Goal: Transaction & Acquisition: Purchase product/service

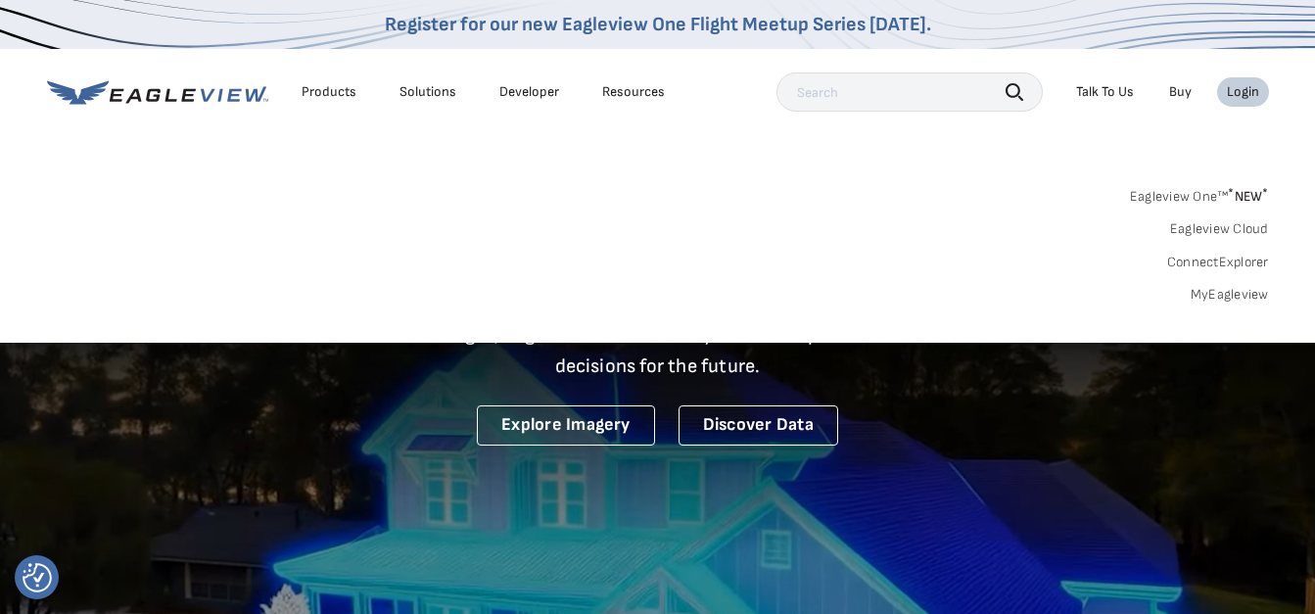
click at [1223, 292] on link "MyEagleview" at bounding box center [1229, 295] width 78 height 18
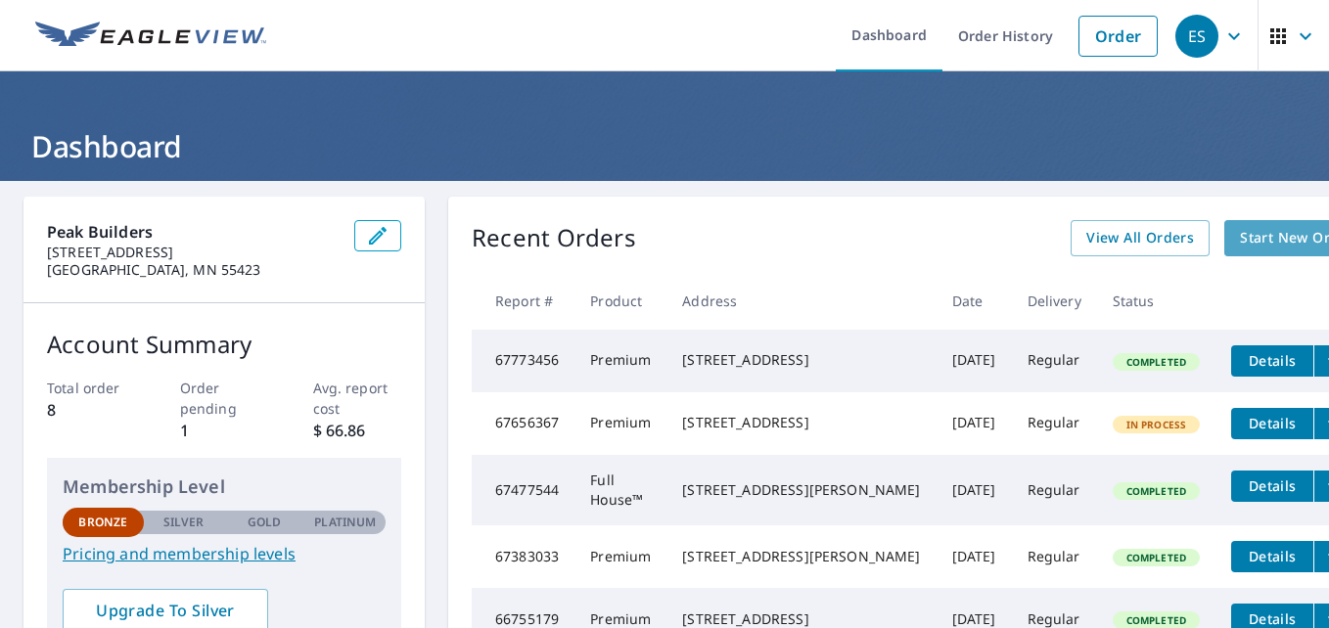
click at [1240, 245] on span "Start New Order" at bounding box center [1297, 238] width 114 height 24
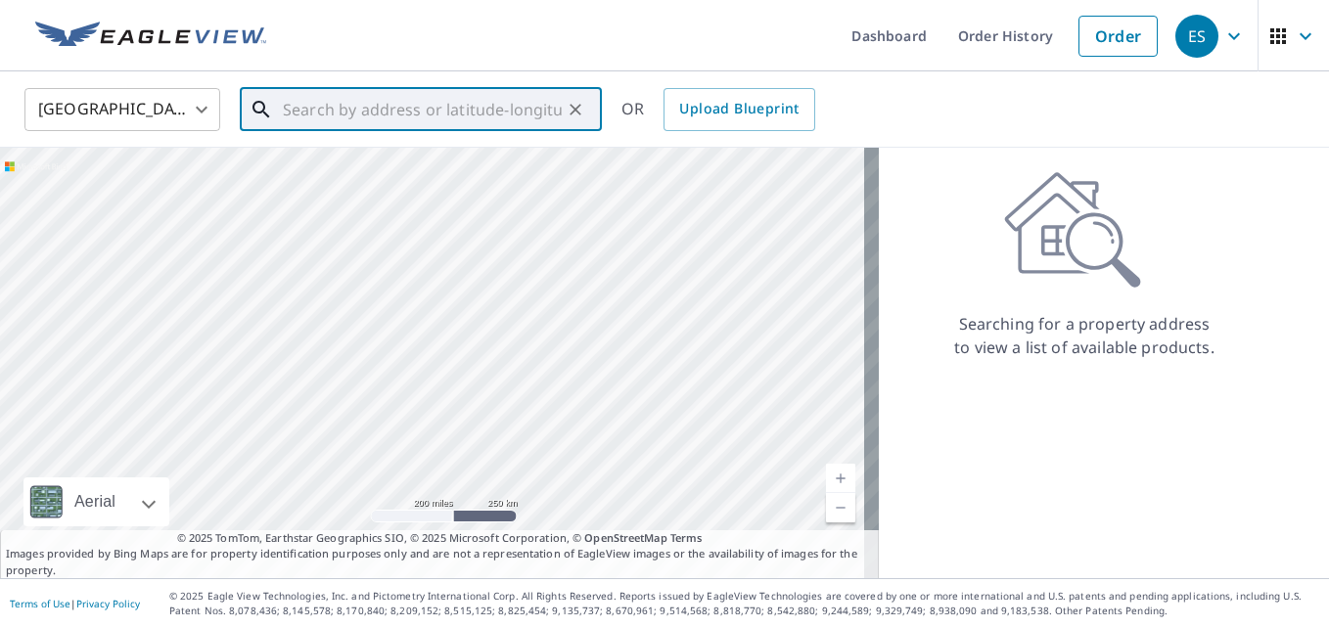
click at [352, 112] on input "text" at bounding box center [422, 109] width 279 height 55
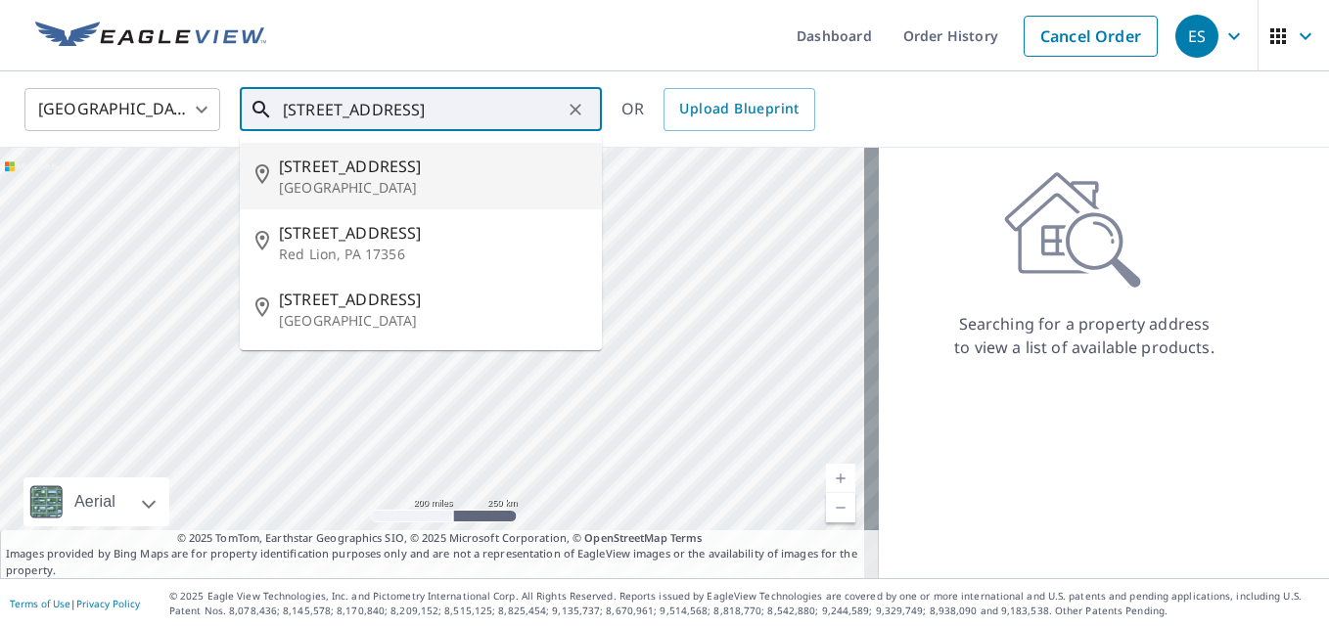
click at [326, 166] on span "310 Wise Ave" at bounding box center [432, 166] width 307 height 23
type input "310 Wise Ave Wayzata, MN 55391"
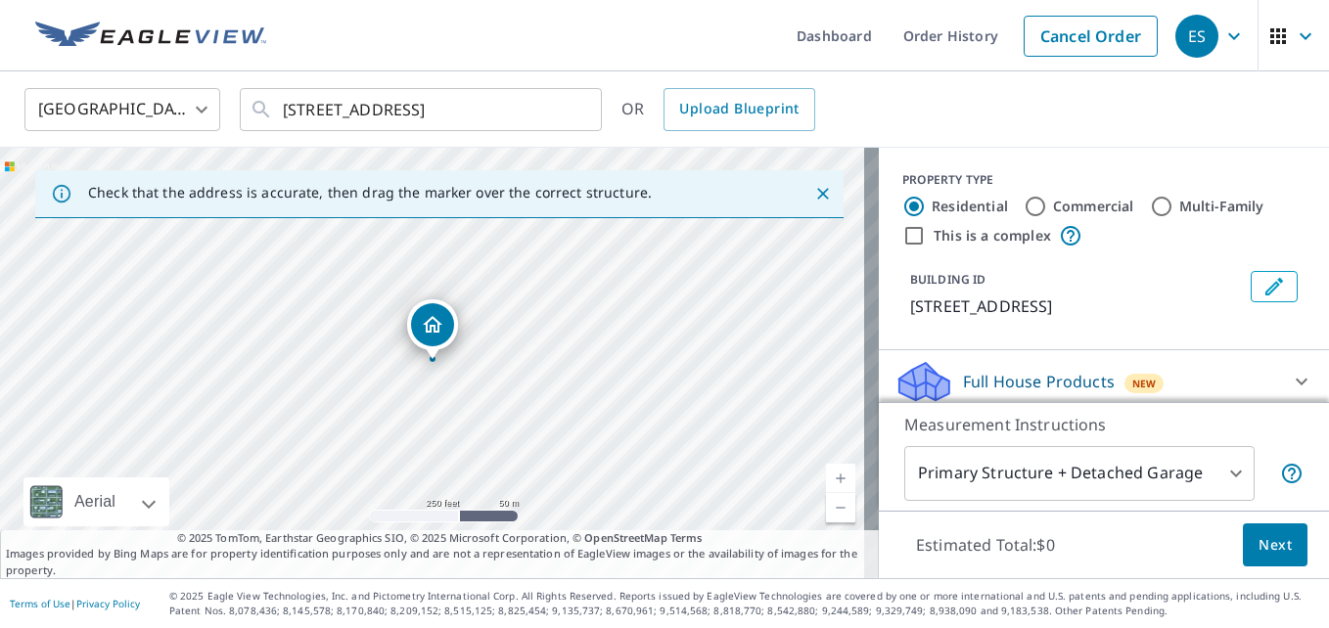
click at [828, 474] on link "Current Level 17, Zoom In" at bounding box center [840, 478] width 29 height 29
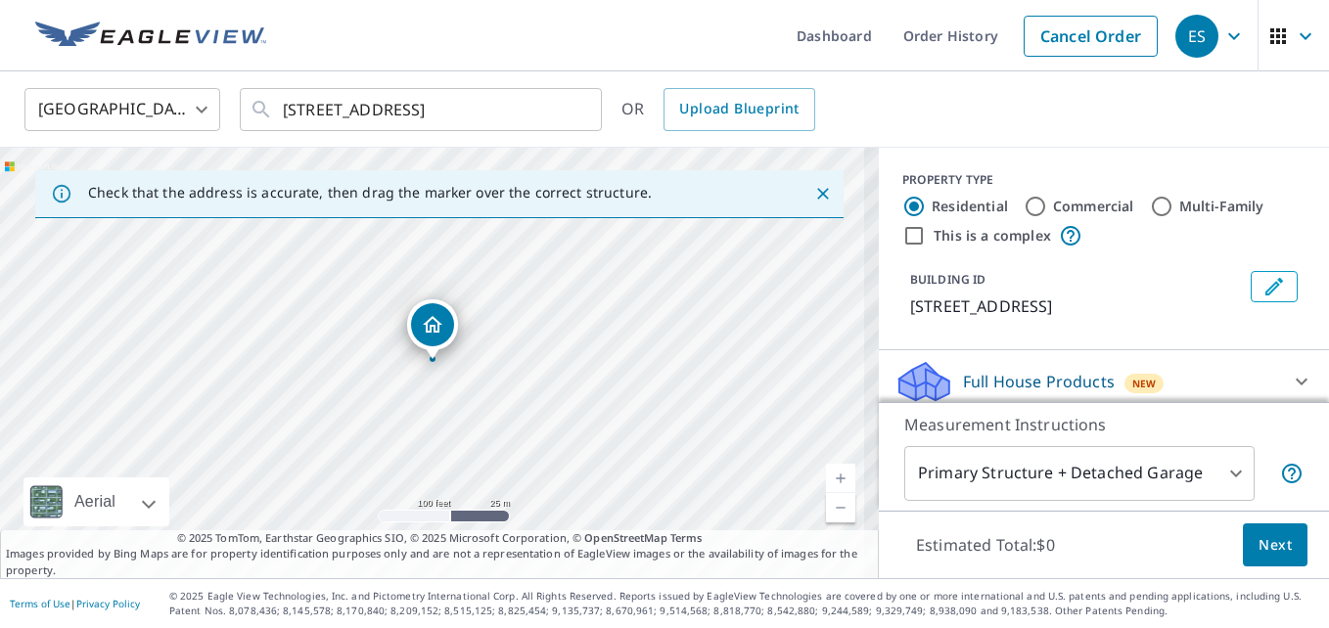
click at [828, 474] on link "Current Level 18, Zoom In" at bounding box center [840, 478] width 29 height 29
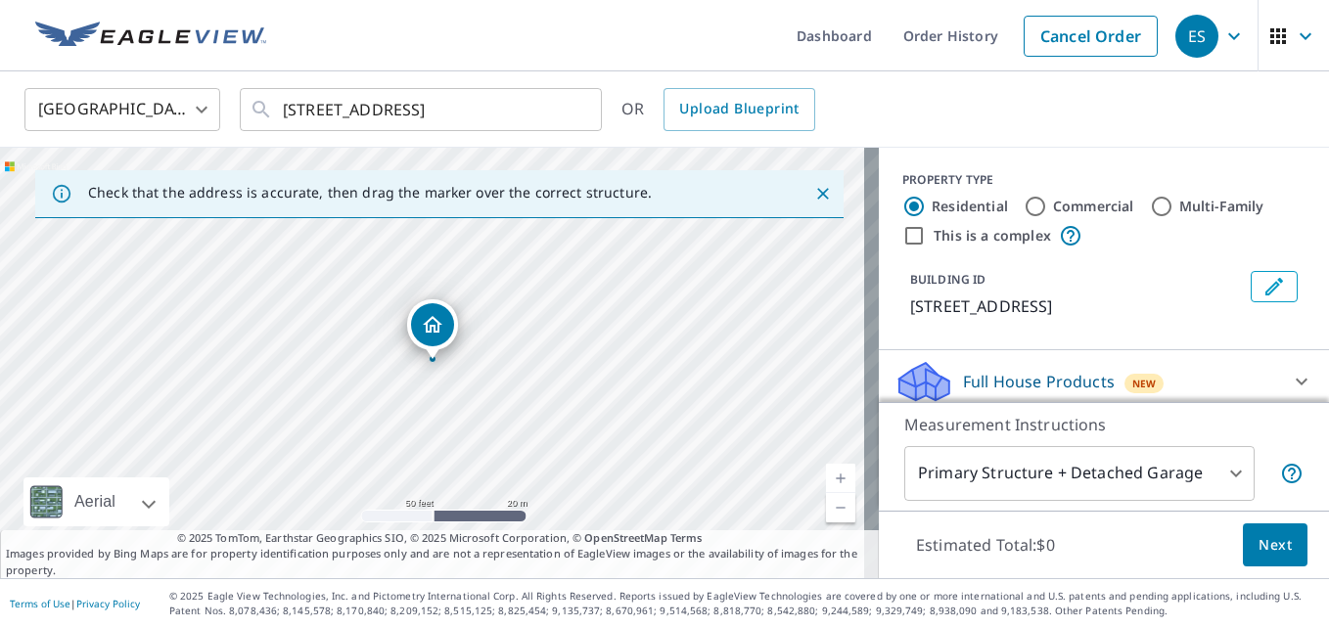
click at [828, 474] on link "Current Level 19, Zoom In" at bounding box center [840, 478] width 29 height 29
click at [827, 511] on link "Current Level 20, Zoom Out" at bounding box center [840, 507] width 29 height 29
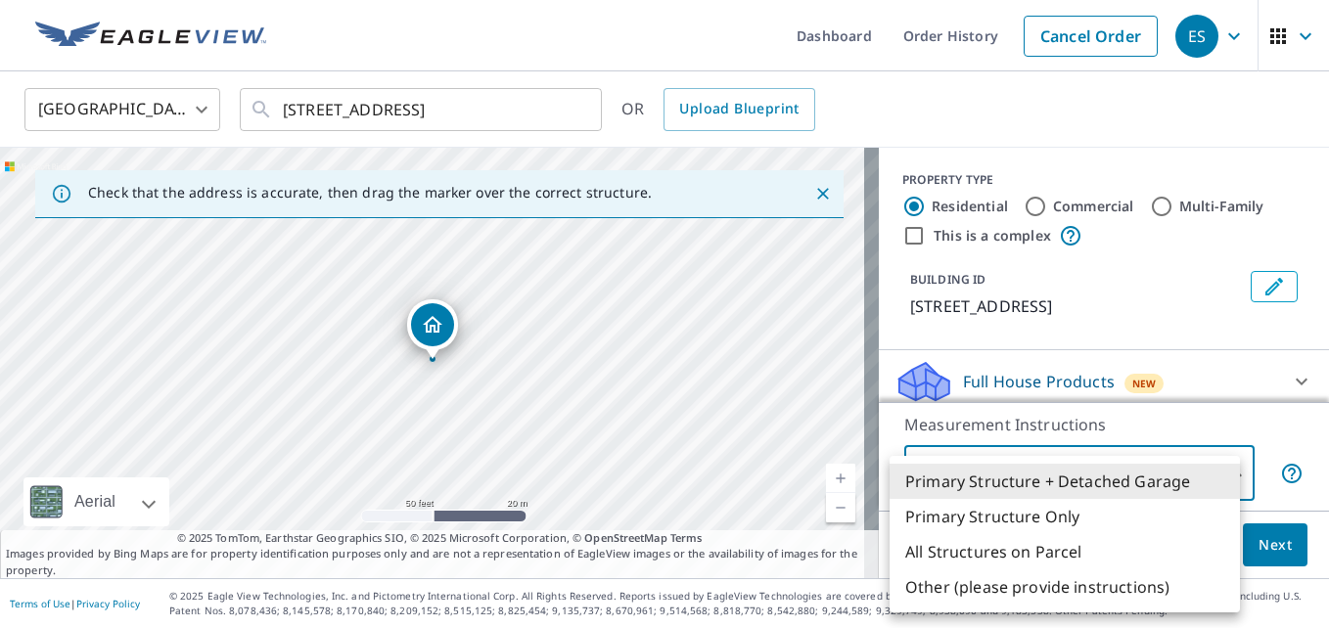
click at [1227, 468] on body "ES ES Dashboard Order History Cancel Order ES United States US ​ 310 Wise Ave W…" at bounding box center [664, 314] width 1329 height 628
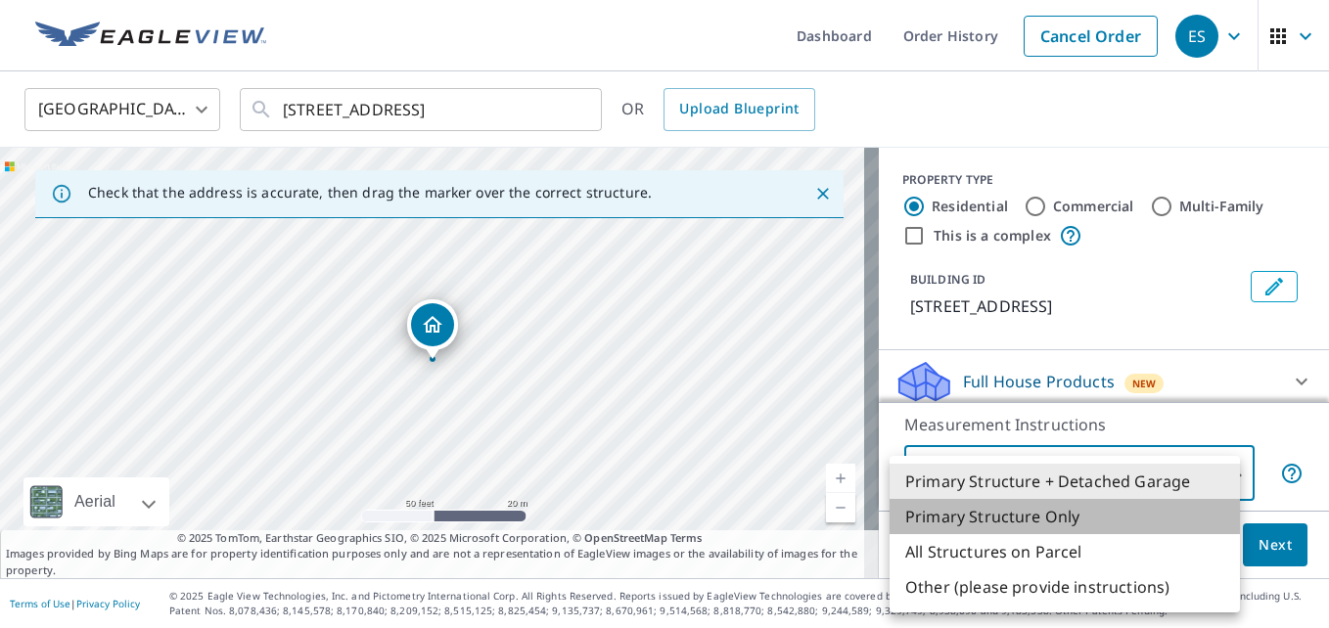
click at [996, 521] on li "Primary Structure Only" at bounding box center [1065, 516] width 350 height 35
type input "2"
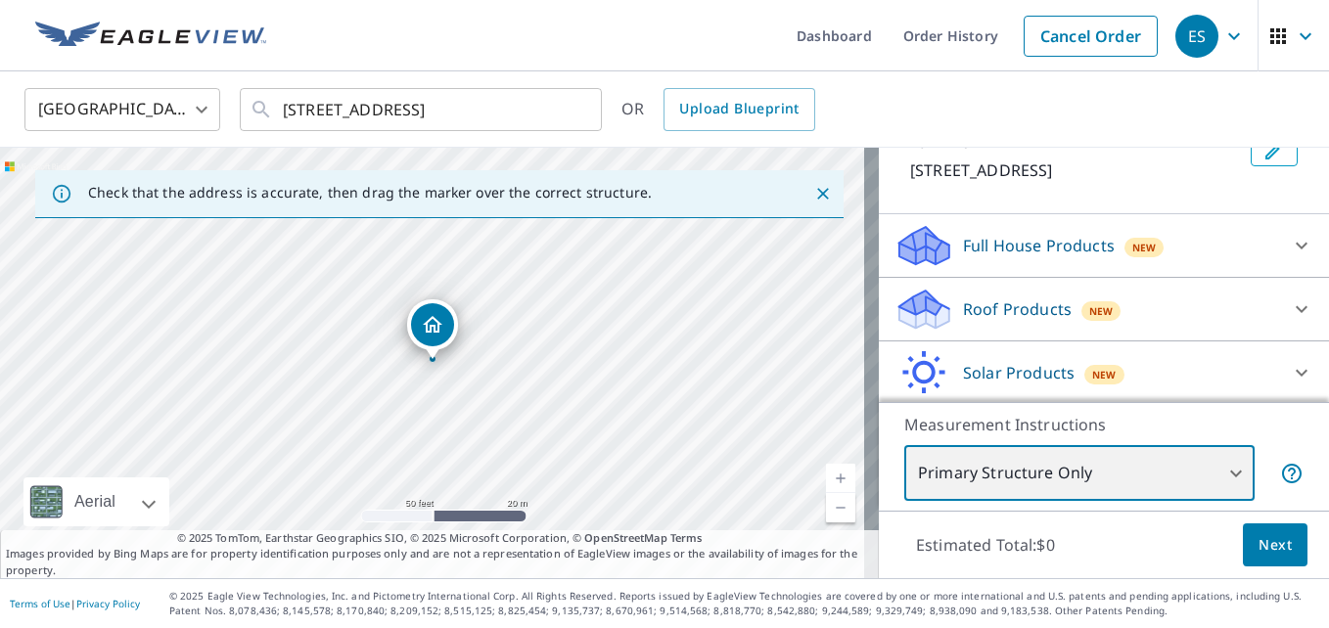
scroll to position [154, 0]
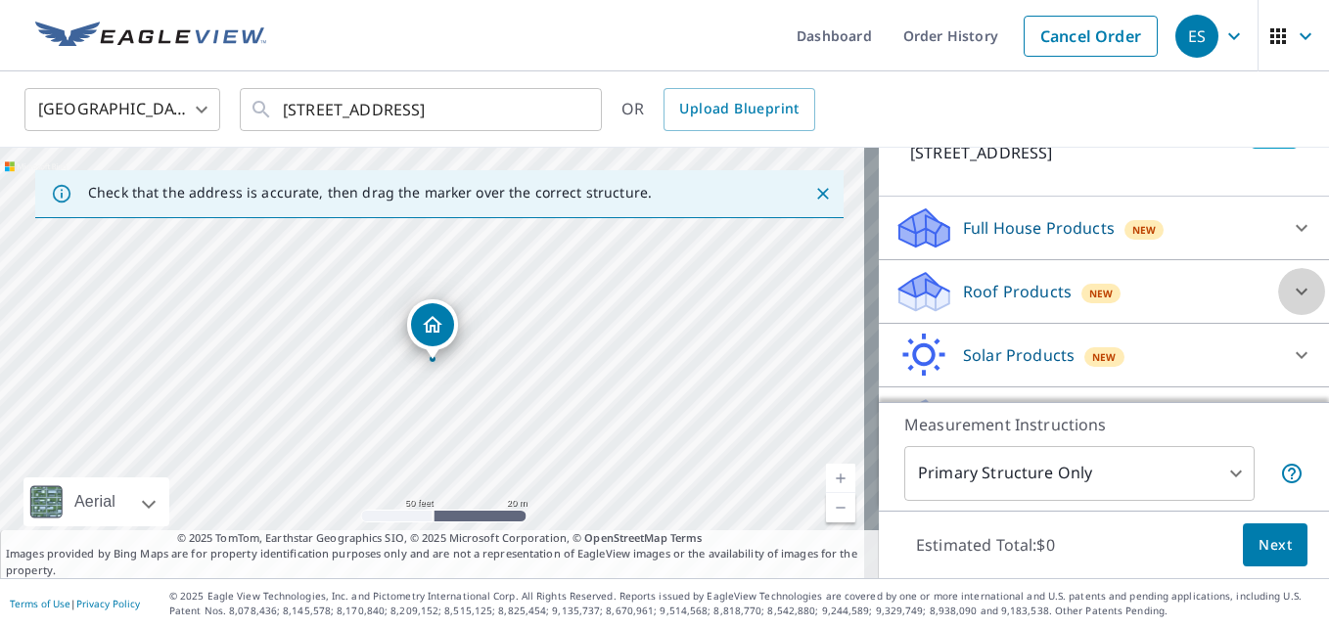
click at [1290, 291] on icon at bounding box center [1301, 291] width 23 height 23
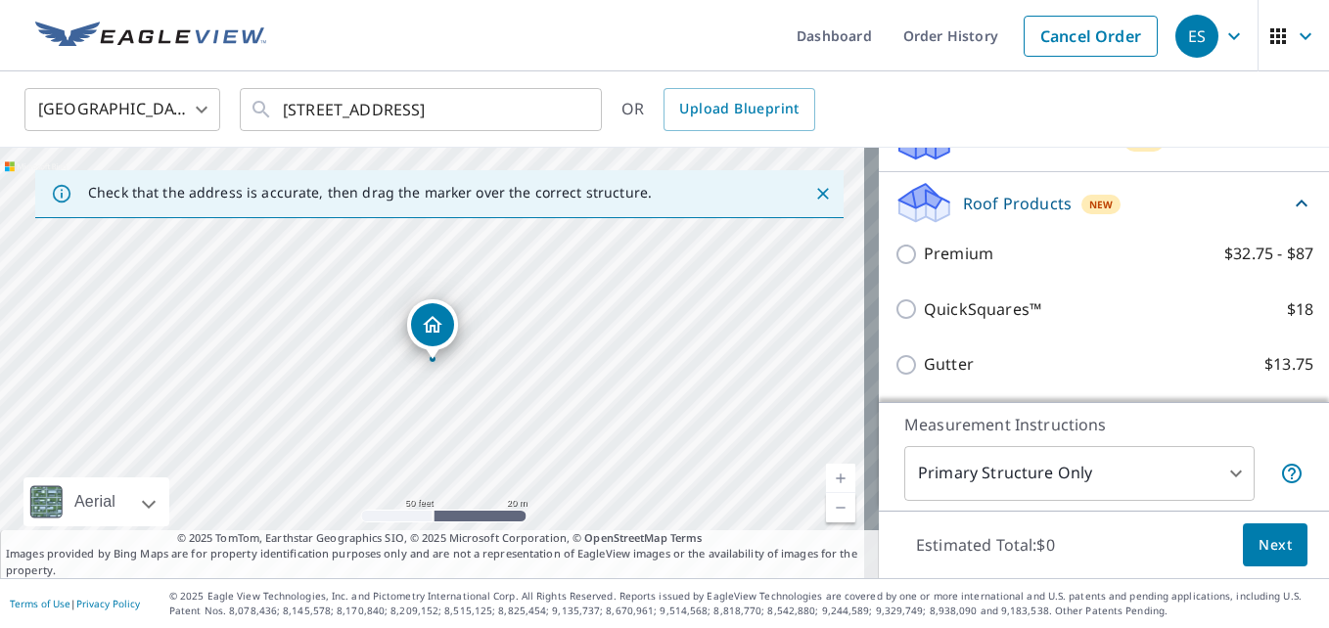
scroll to position [255, 0]
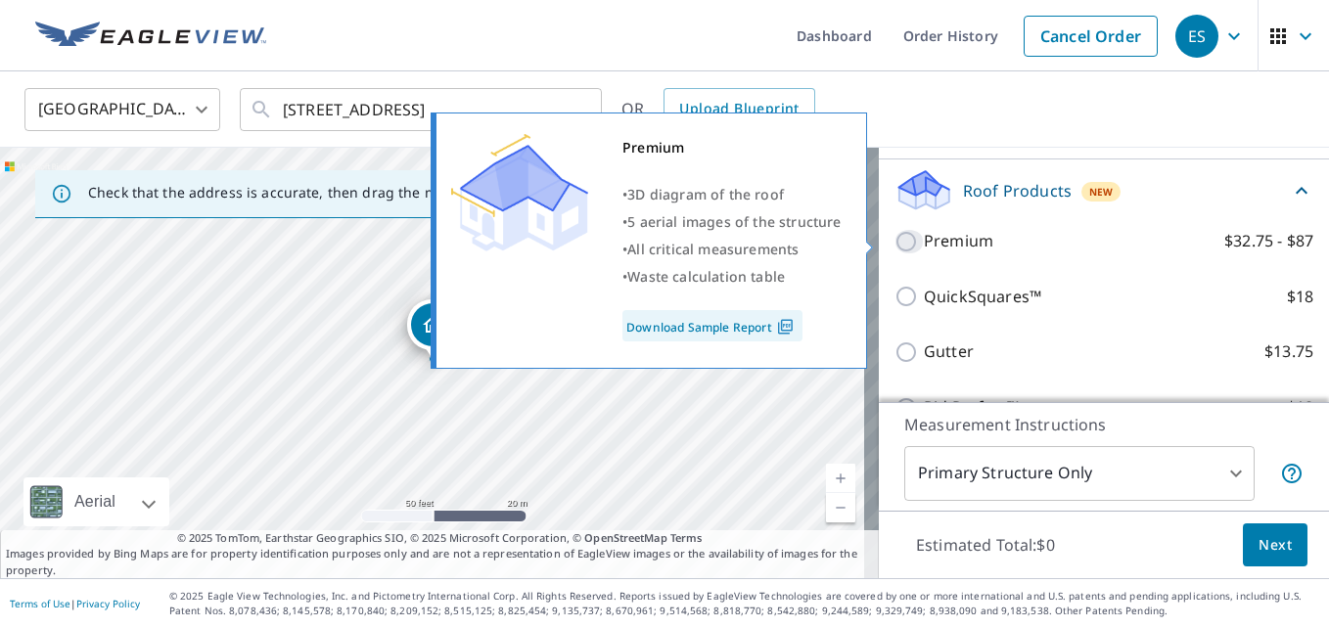
click at [895, 241] on input "Premium $32.75 - $87" at bounding box center [909, 241] width 29 height 23
checkbox input "true"
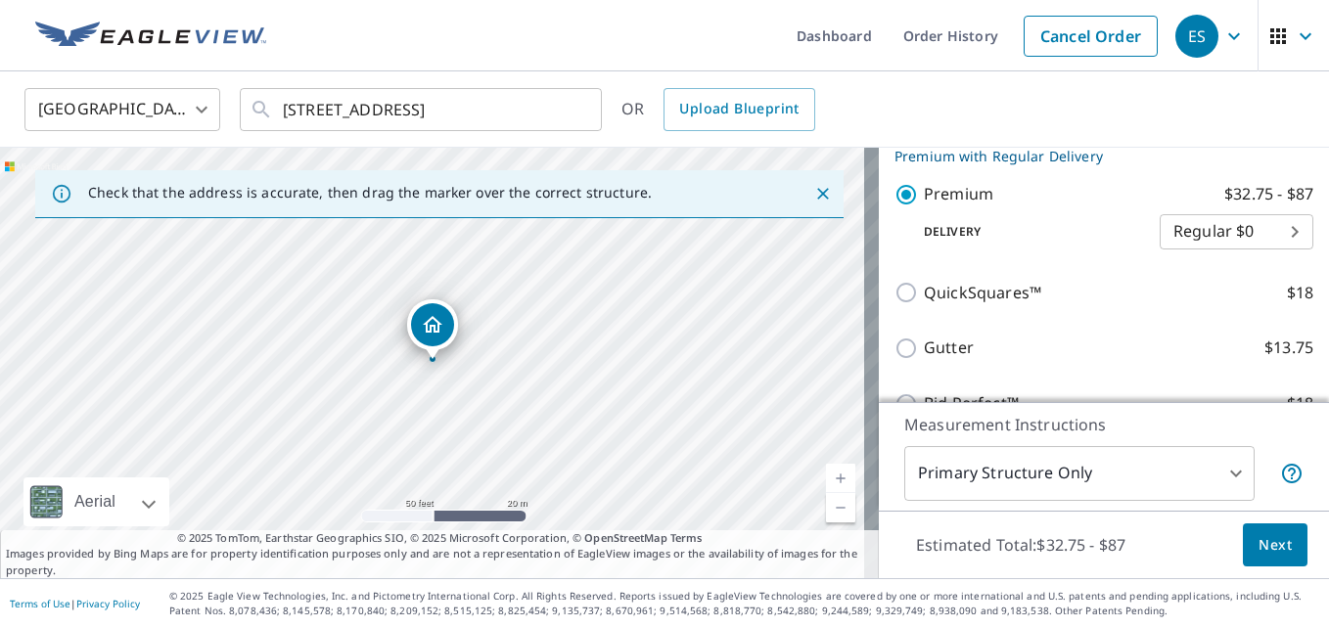
scroll to position [343, 0]
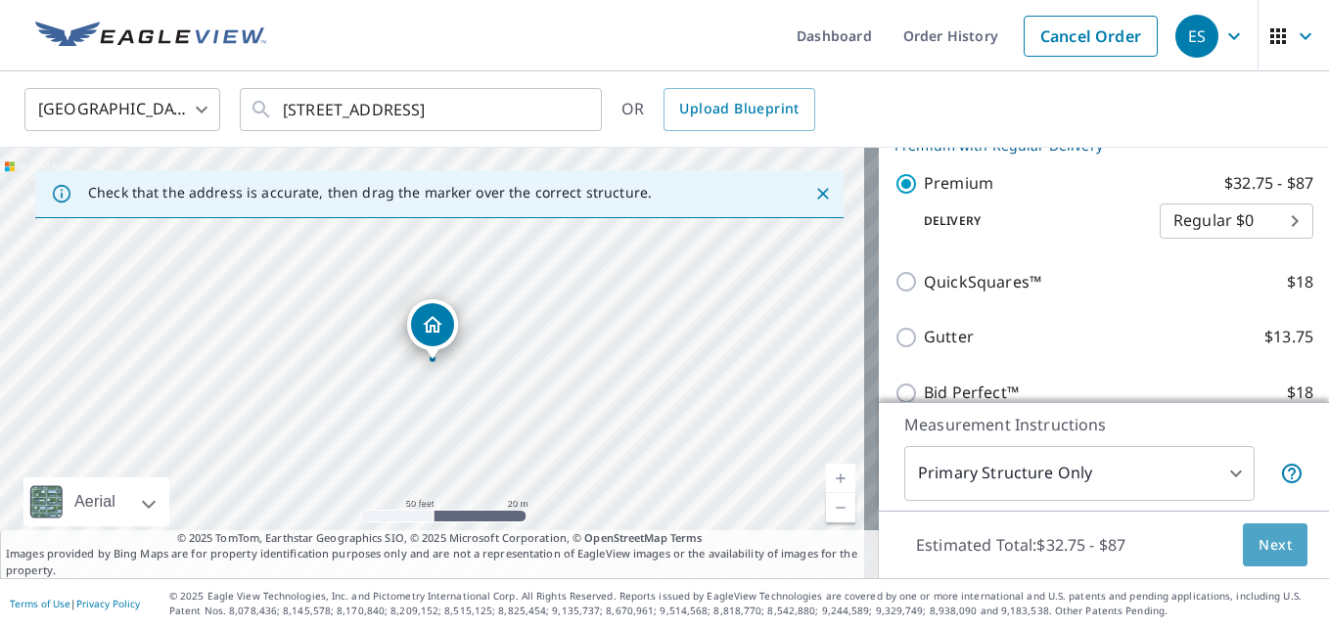
click at [1259, 543] on span "Next" at bounding box center [1275, 546] width 33 height 24
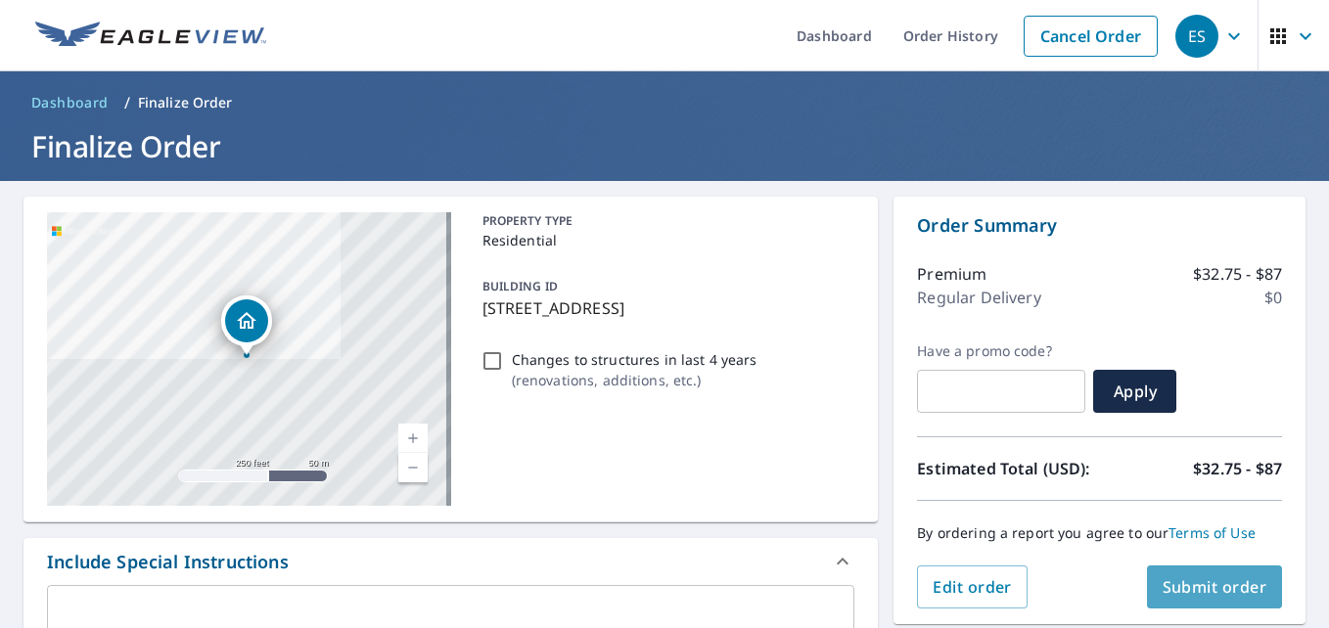
click at [1170, 582] on span "Submit order" at bounding box center [1215, 588] width 105 height 22
